Goal: Find specific page/section: Find specific page/section

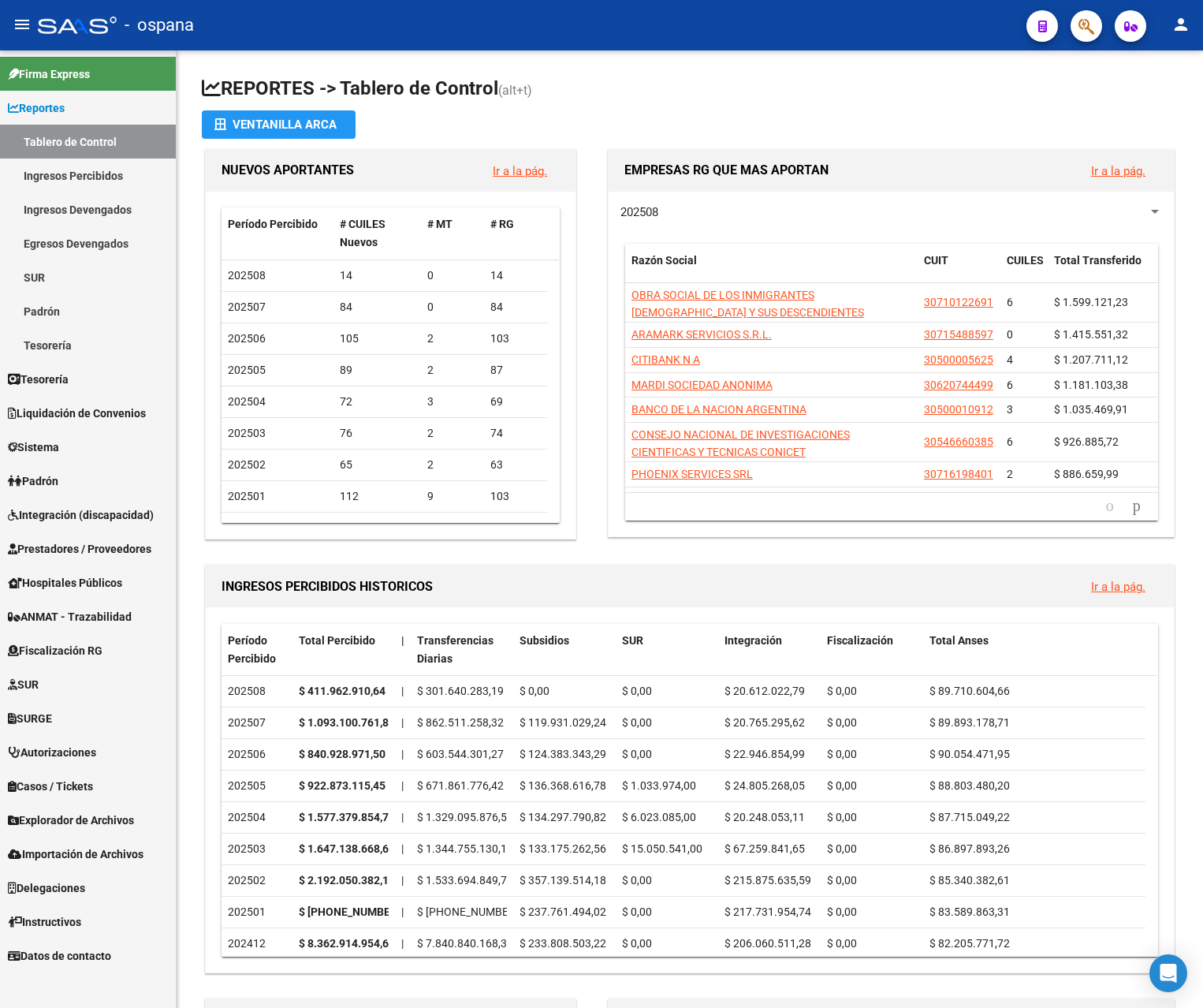
click at [100, 169] on link "Ingresos Percibidos" at bounding box center [88, 175] width 176 height 34
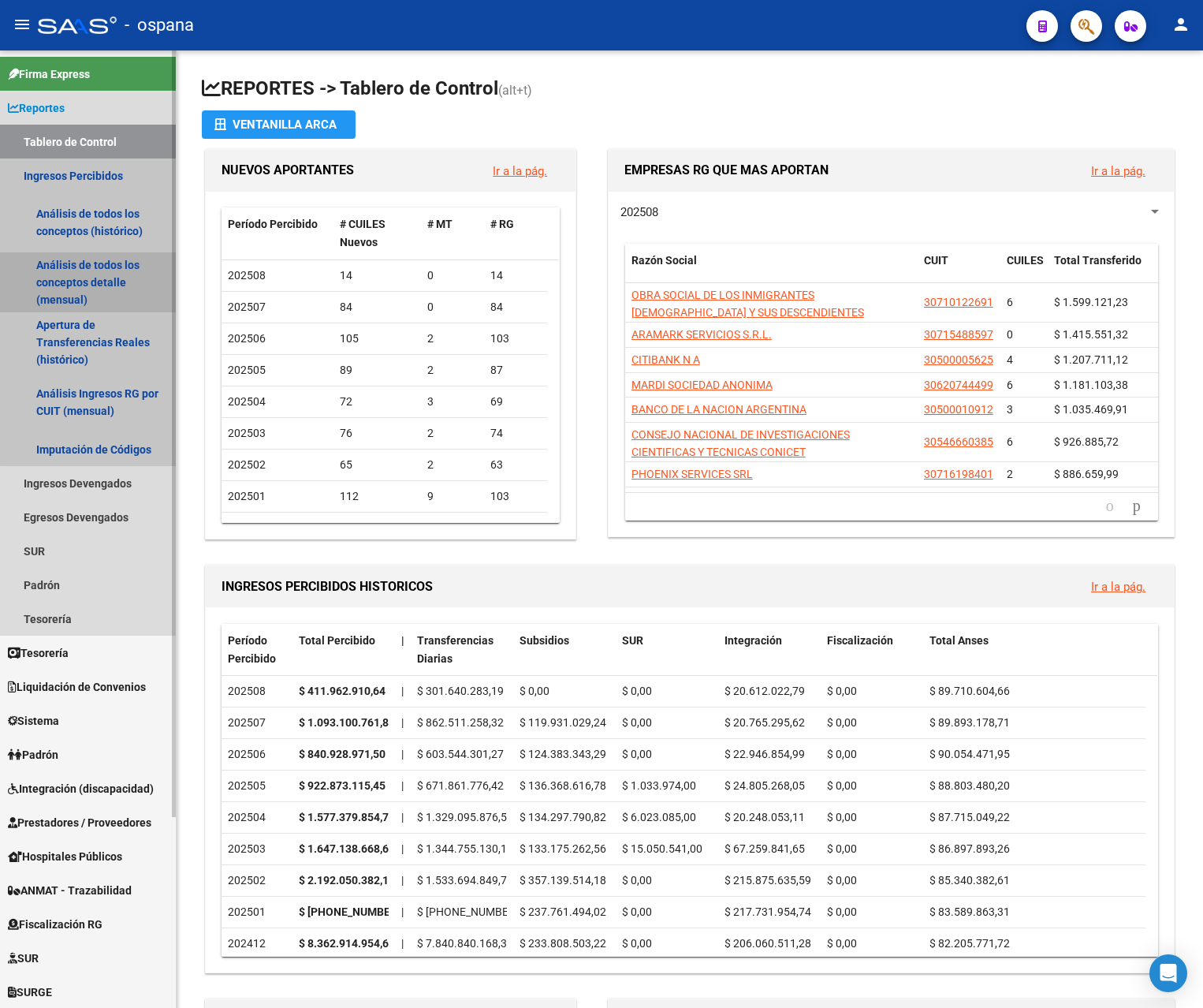
click at [99, 265] on link "Análisis de todos los conceptos detalle (mensual)" at bounding box center [88, 282] width 176 height 60
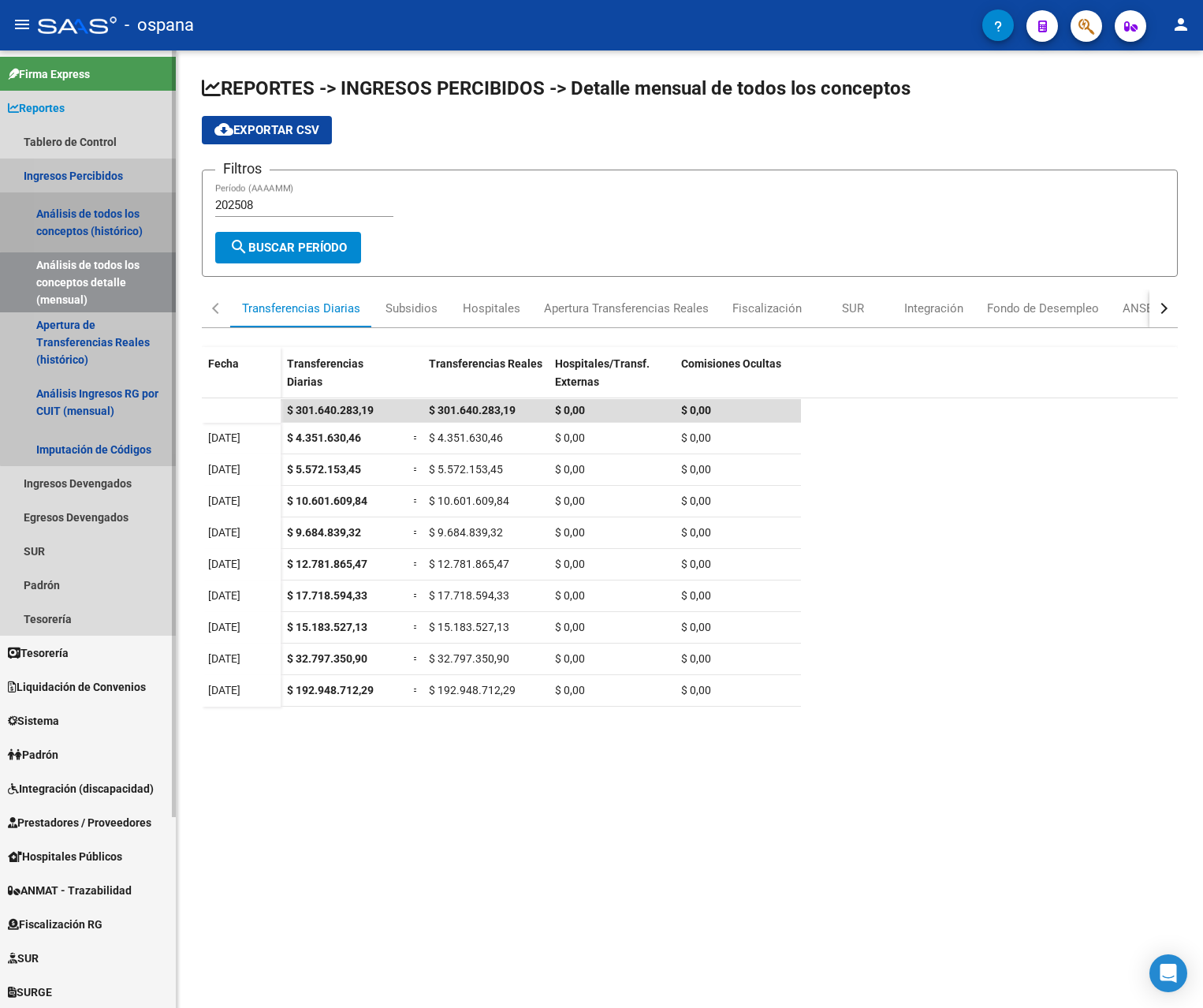
click at [113, 209] on link "Análisis de todos los conceptos (histórico)" at bounding box center [88, 222] width 176 height 60
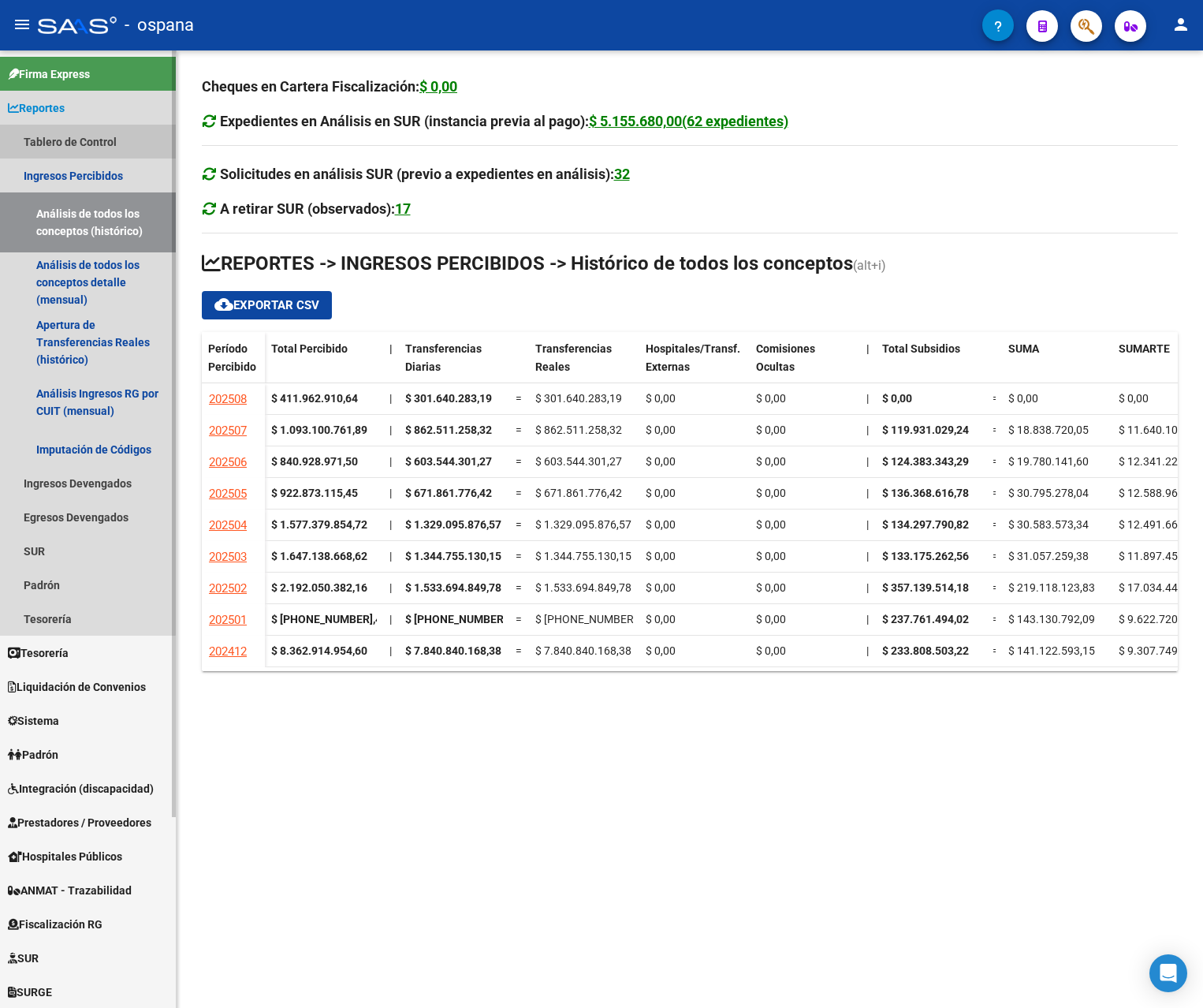
click at [54, 135] on link "Tablero de Control" at bounding box center [88, 141] width 176 height 34
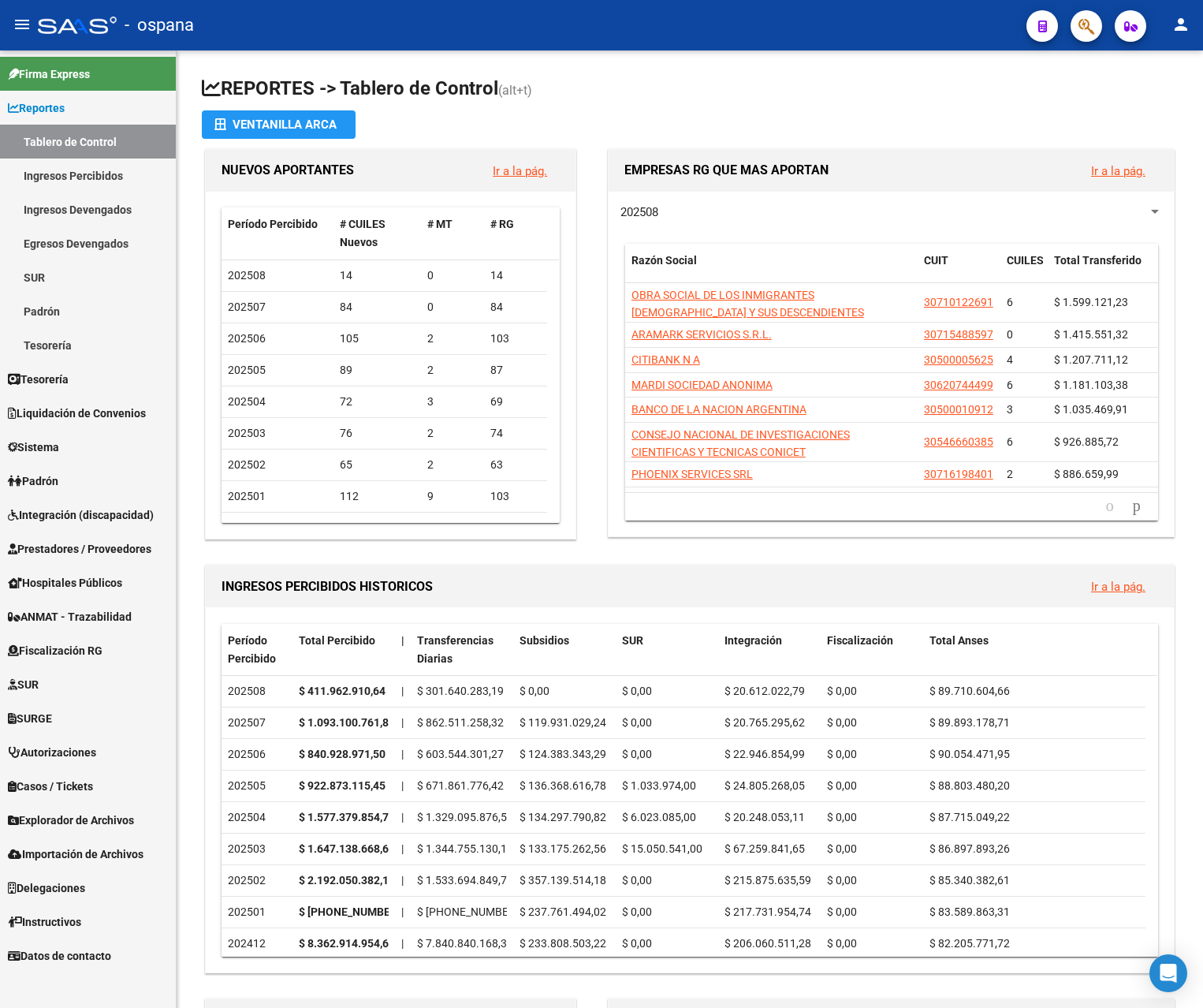
click at [1180, 27] on mat-icon "person" at bounding box center [1181, 24] width 19 height 19
click at [1164, 102] on button "exit_to_app Salir" at bounding box center [1148, 104] width 96 height 37
